Goal: Find specific page/section

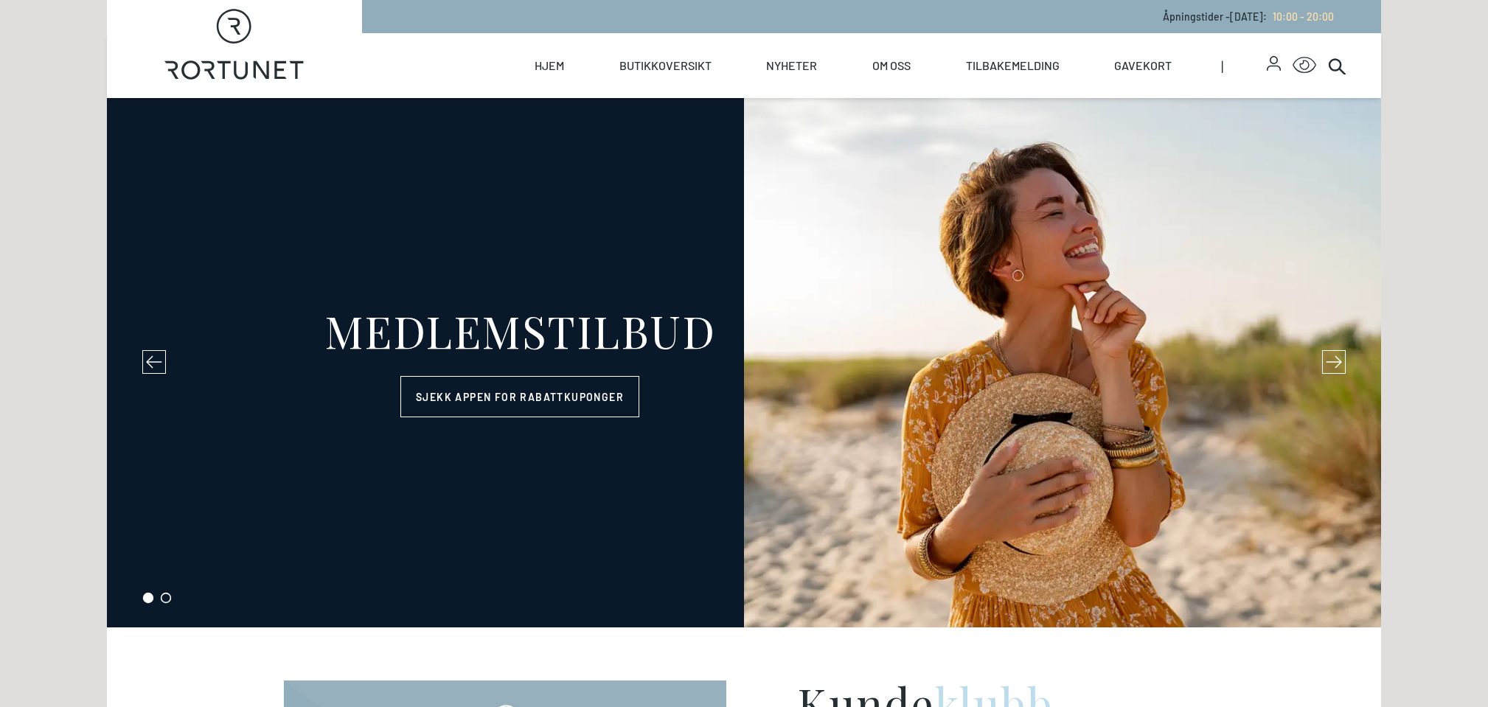
select select "NO"
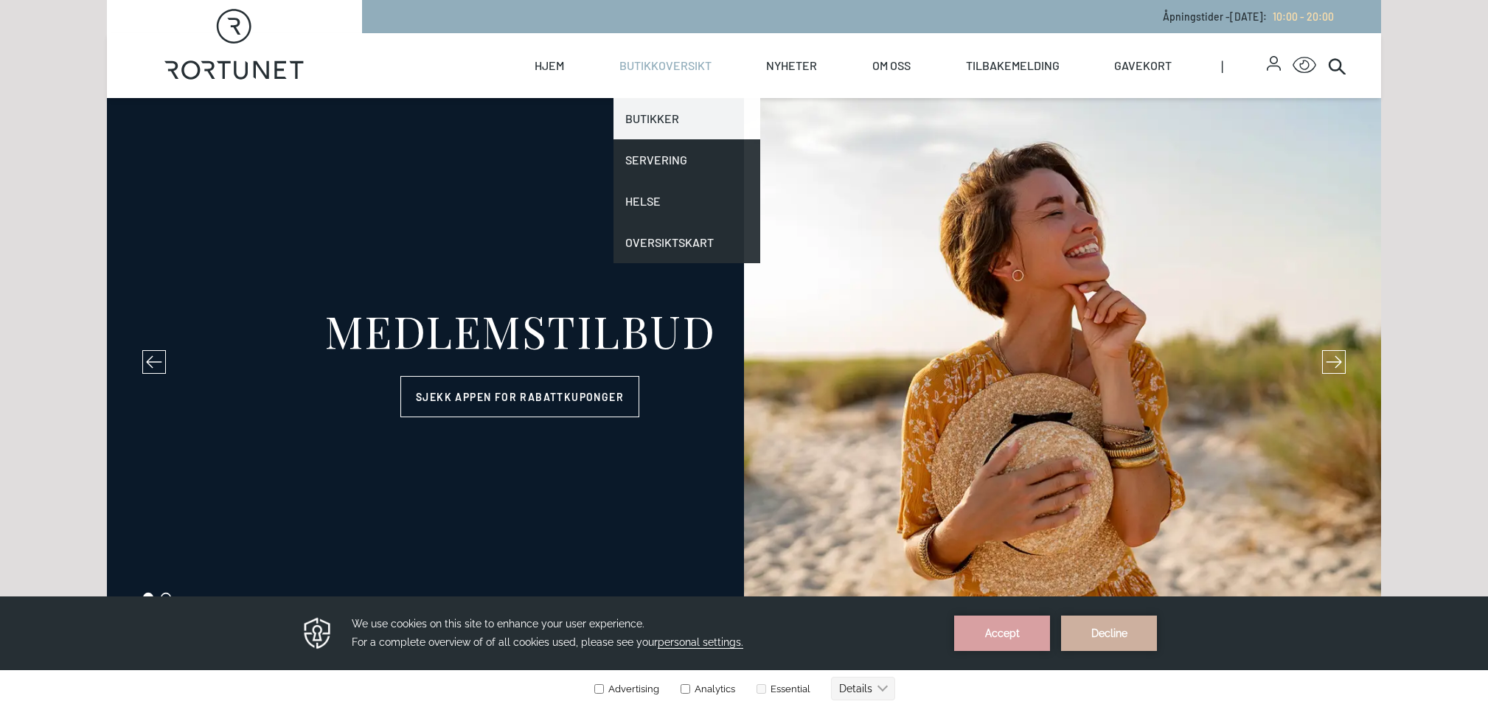
click at [651, 125] on link "Butikker" at bounding box center [688, 118] width 148 height 41
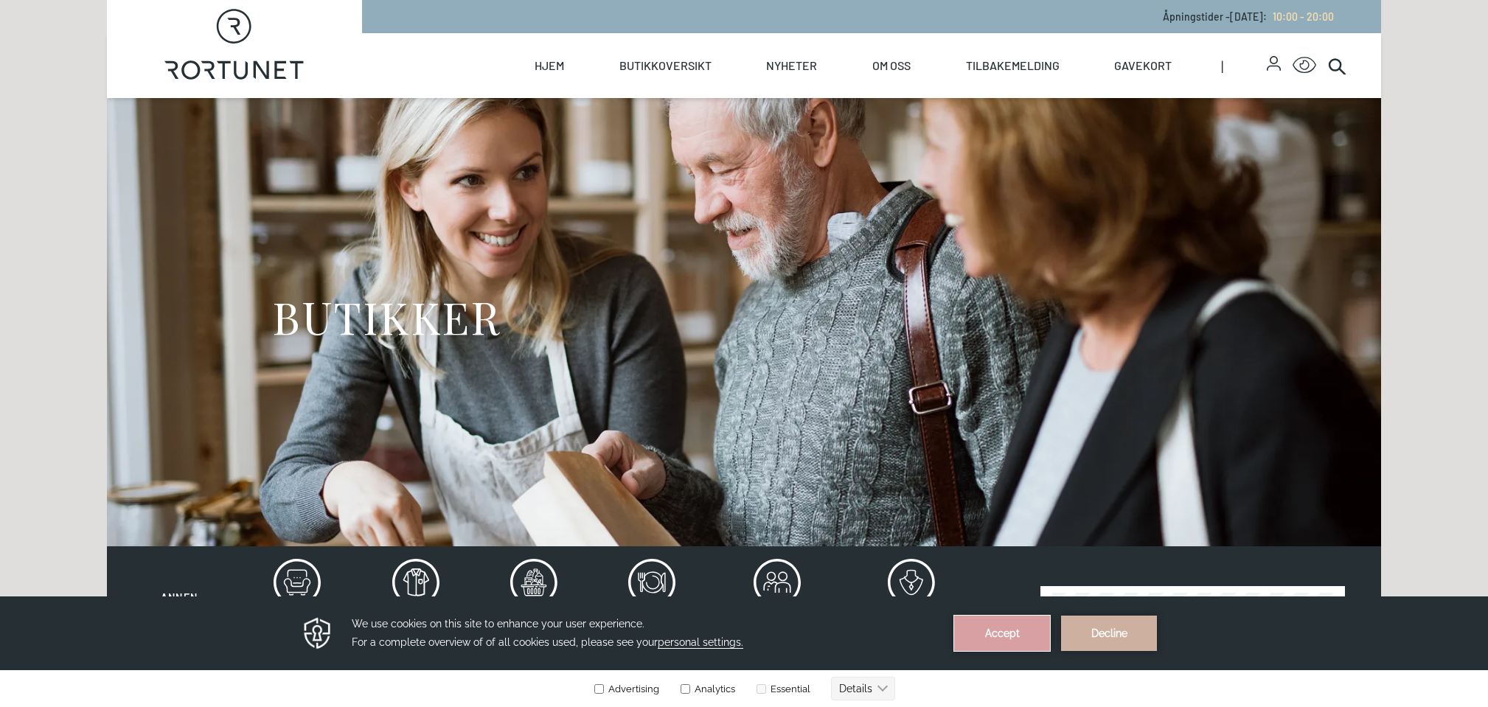
click at [1007, 635] on button "Accept" at bounding box center [1002, 633] width 96 height 35
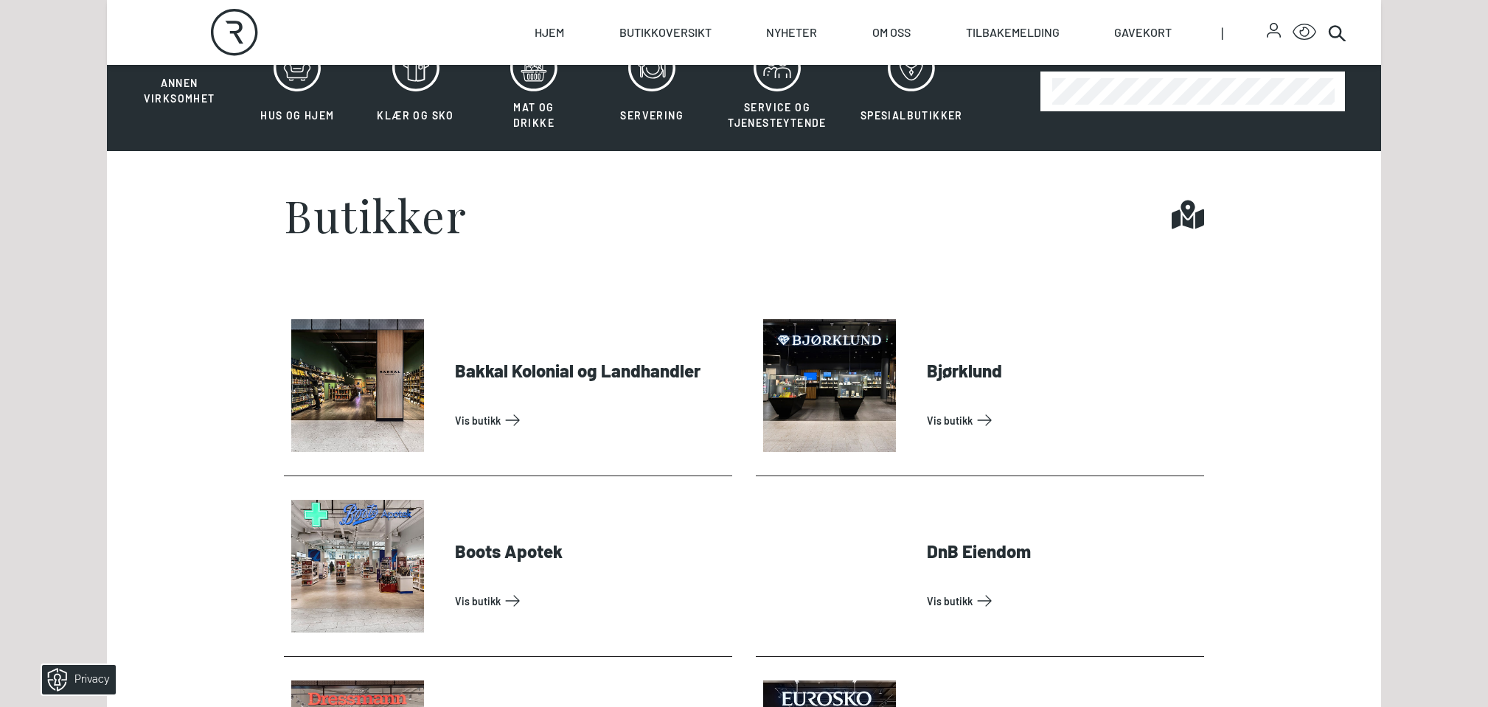
scroll to position [516, 0]
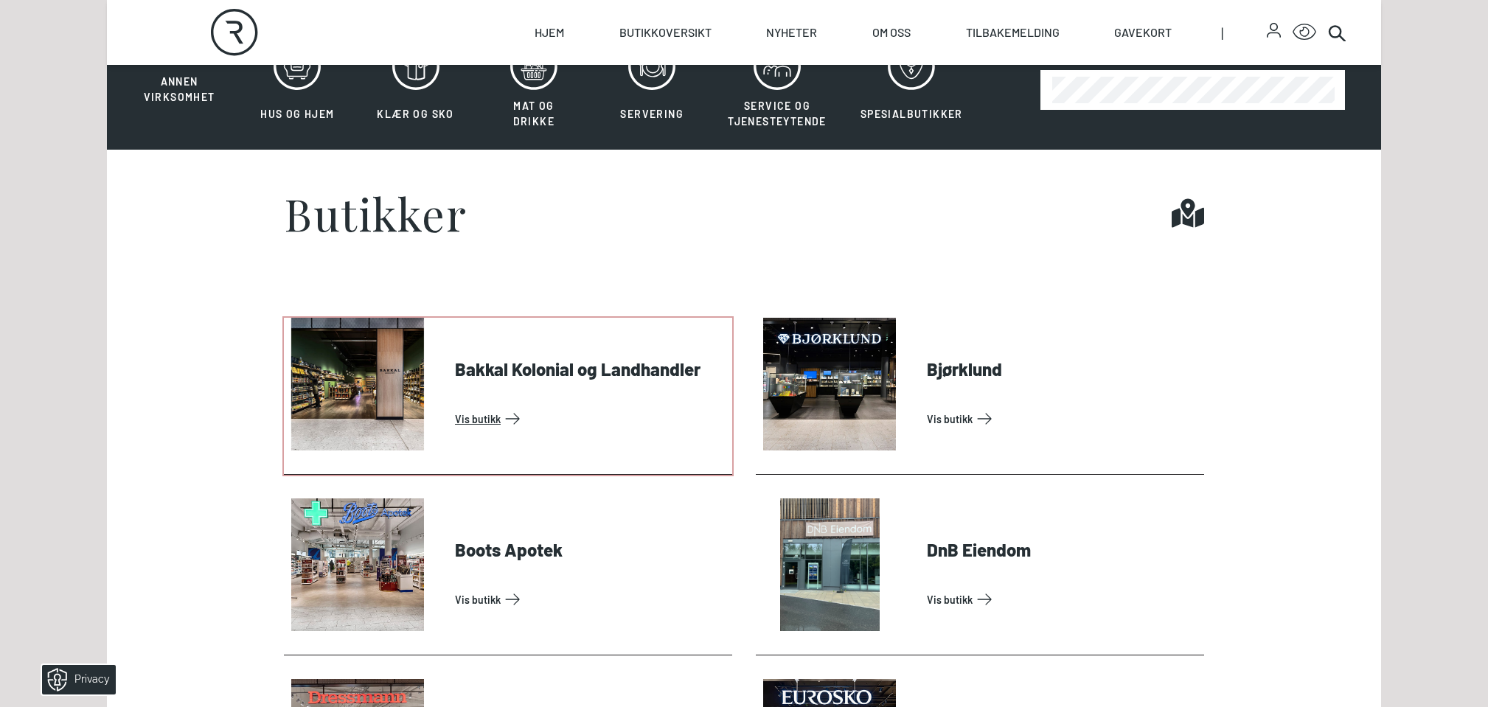
click at [455, 407] on link "Vis butikk" at bounding box center [590, 419] width 271 height 24
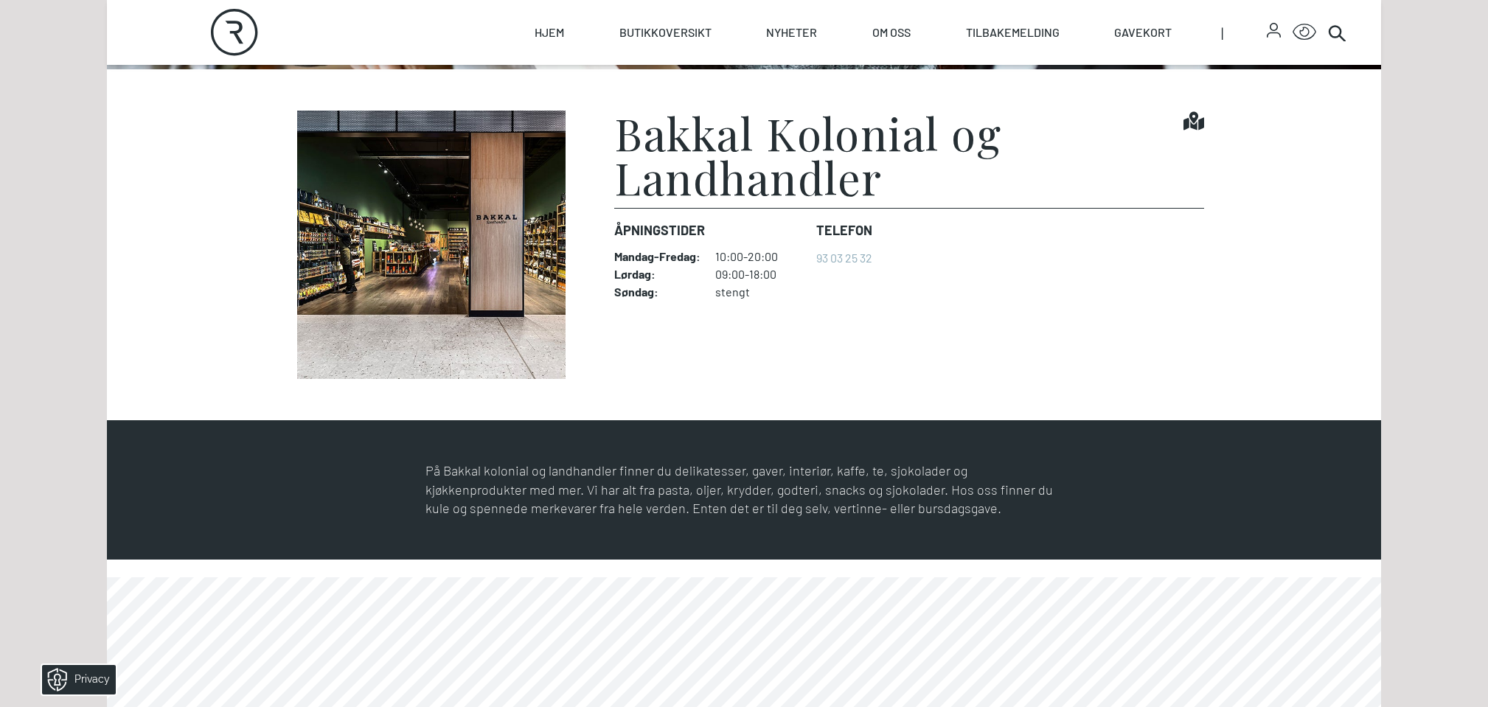
scroll to position [369, 0]
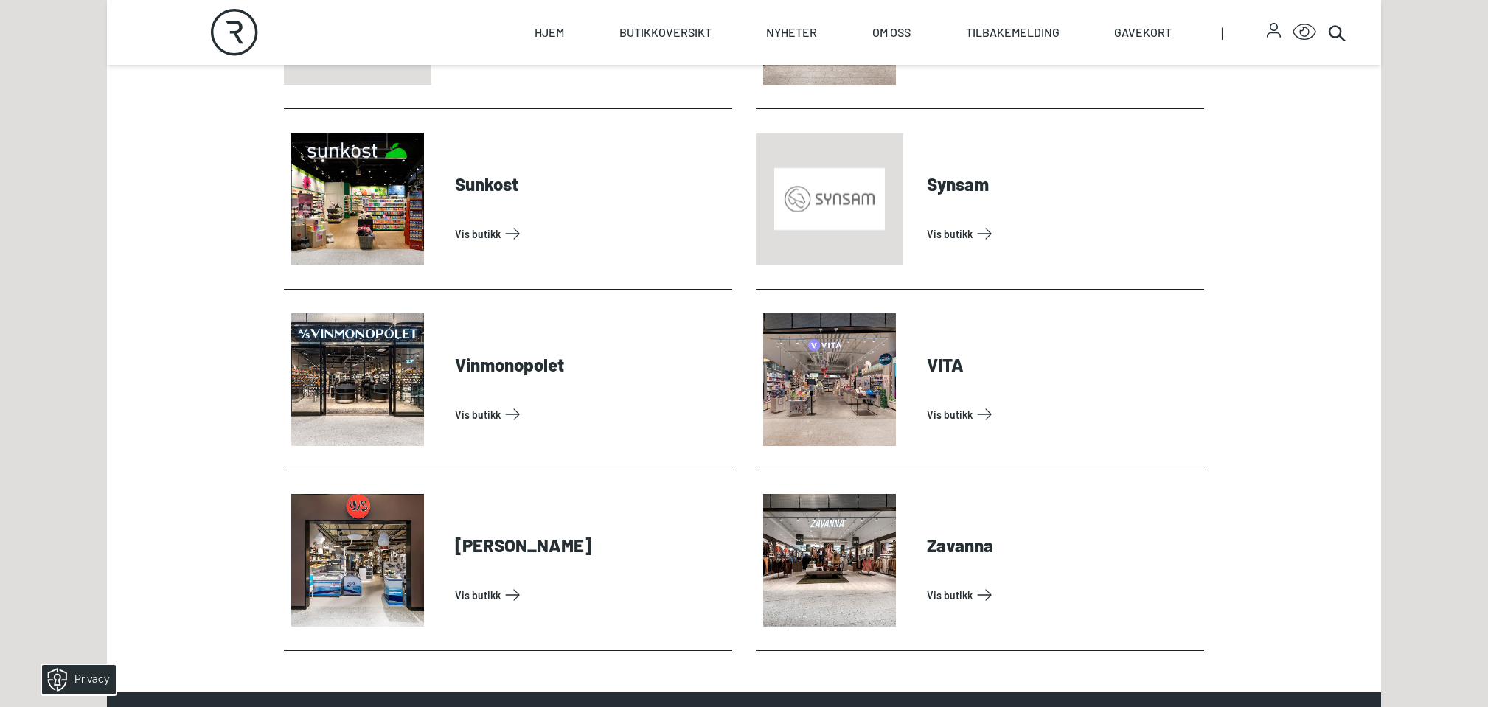
scroll to position [4970, 0]
